Goal: Task Accomplishment & Management: Manage account settings

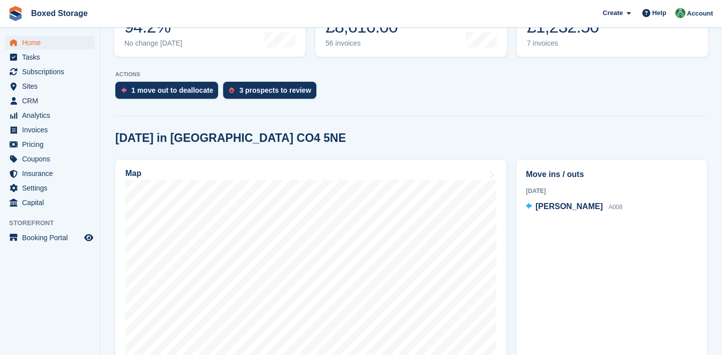
scroll to position [180, 0]
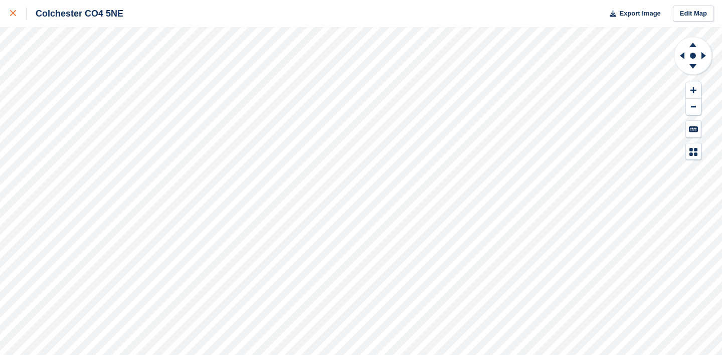
click at [20, 15] on div at bounding box center [18, 14] width 17 height 12
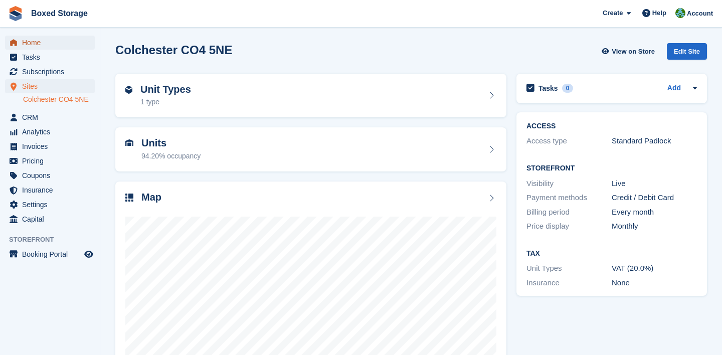
click at [64, 39] on span "Home" at bounding box center [52, 43] width 60 height 14
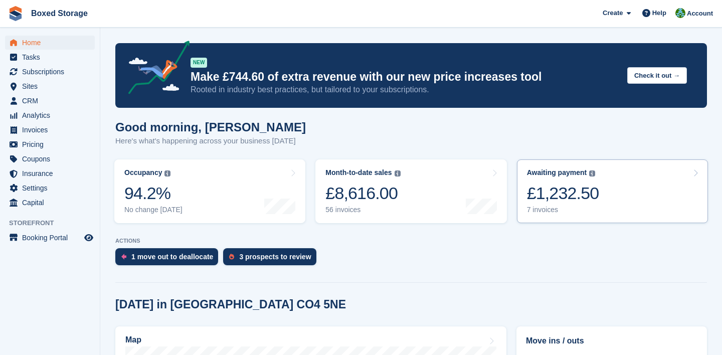
scroll to position [1, 0]
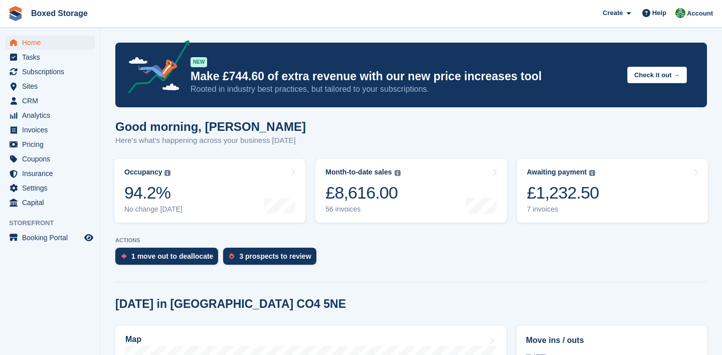
click at [498, 235] on section "NEW Make £744.60 of extra revenue with our new price increases tool Rooted in i…" at bounding box center [410, 349] width 621 height 701
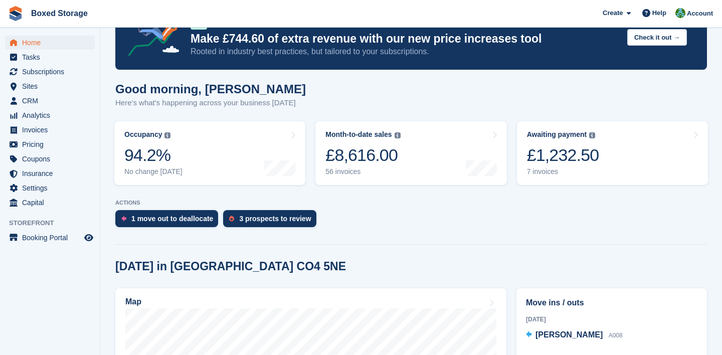
scroll to position [0, 0]
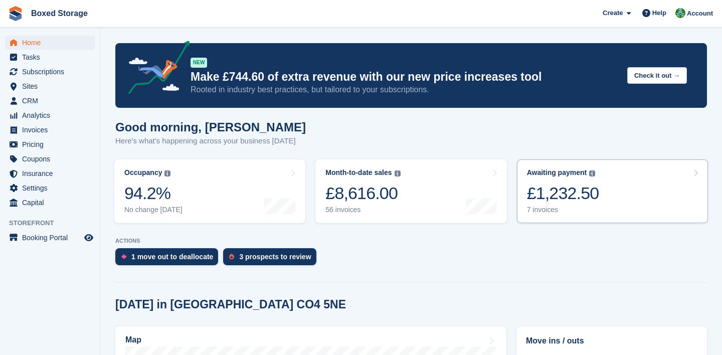
click at [536, 186] on div "£1,232.50" at bounding box center [563, 193] width 72 height 21
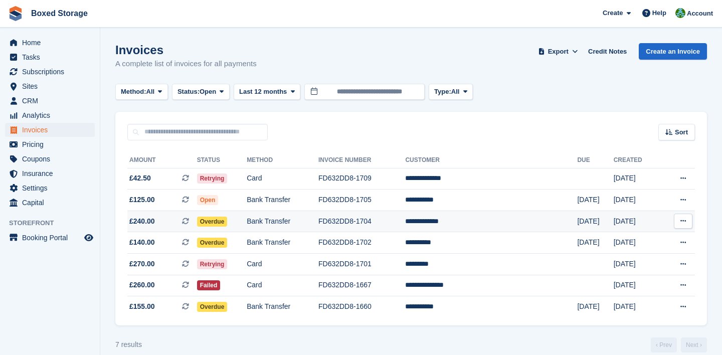
click at [405, 221] on td "FD632DD8-1704" at bounding box center [361, 221] width 87 height 22
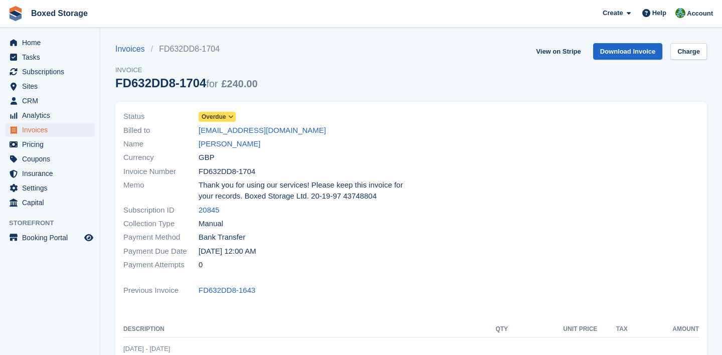
click at [232, 116] on icon at bounding box center [231, 117] width 6 height 6
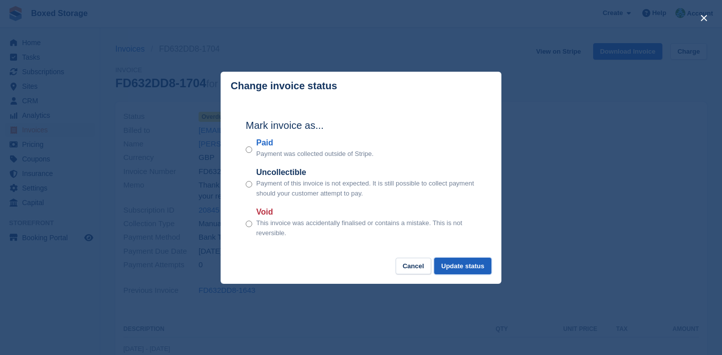
click at [445, 259] on button "Update status" at bounding box center [462, 266] width 57 height 17
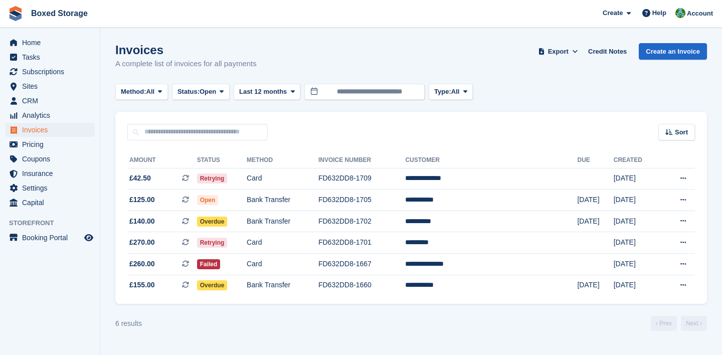
click at [23, 35] on div "Home Tasks Subscriptions Subscriptions Subscriptions Price increases NEW Price …" at bounding box center [50, 121] width 100 height 178
click at [26, 39] on span "Home" at bounding box center [52, 43] width 60 height 14
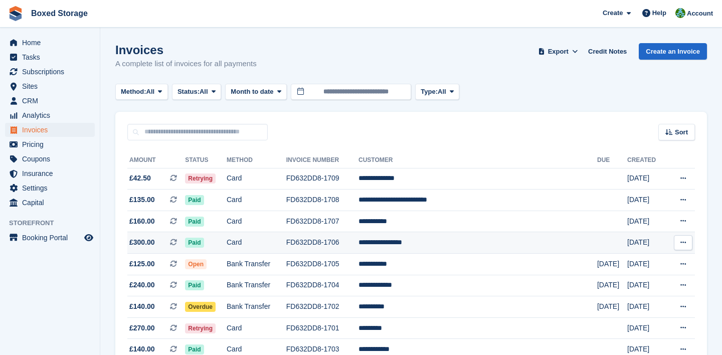
click at [555, 241] on td "**********" at bounding box center [477, 243] width 239 height 22
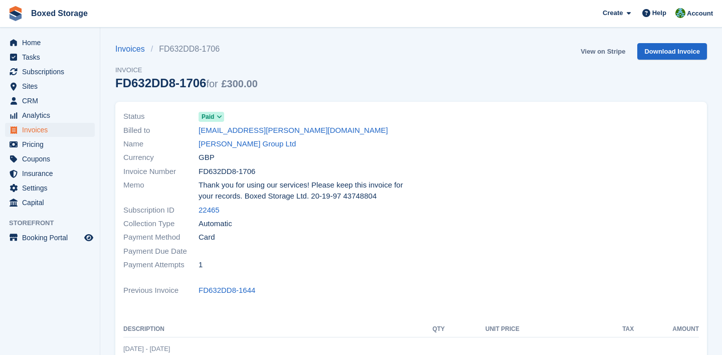
click at [591, 53] on link "View on Stripe" at bounding box center [602, 51] width 53 height 17
click at [62, 44] on span "Home" at bounding box center [52, 43] width 60 height 14
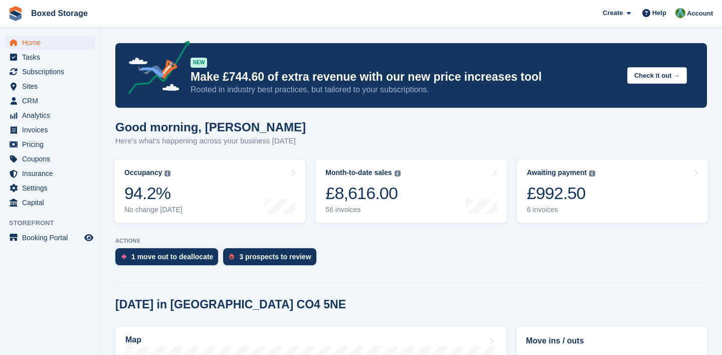
click at [510, 206] on turbo-frame "Month-to-date sales The sum of all finalised invoices generated this month to d…" at bounding box center [410, 191] width 201 height 74
click at [470, 154] on div "Good morning, [PERSON_NAME] Here's what's happening across your business [DATE]" at bounding box center [410, 139] width 591 height 39
